Goal: Task Accomplishment & Management: Manage account settings

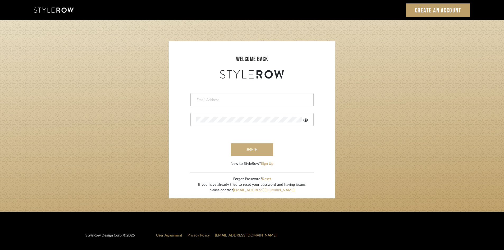
type input "[EMAIL_ADDRESS][DOMAIN_NAME]"
click at [260, 148] on button "sign in" at bounding box center [252, 149] width 42 height 12
click at [260, 146] on button "sign in" at bounding box center [252, 149] width 42 height 12
click at [305, 121] on icon at bounding box center [305, 119] width 5 height 3
click at [263, 149] on button "sign in" at bounding box center [252, 149] width 42 height 12
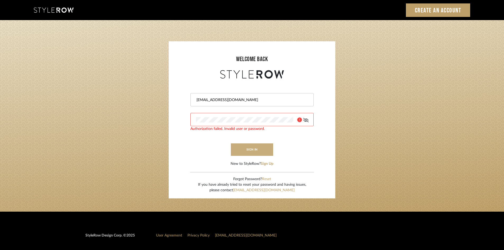
click at [260, 150] on button "sign in" at bounding box center [252, 149] width 42 height 12
click at [297, 120] on div at bounding box center [298, 119] width 7 height 5
click at [297, 119] on icon at bounding box center [299, 119] width 5 height 5
click at [266, 149] on button "sign in" at bounding box center [252, 149] width 42 height 12
